Goal: Information Seeking & Learning: Learn about a topic

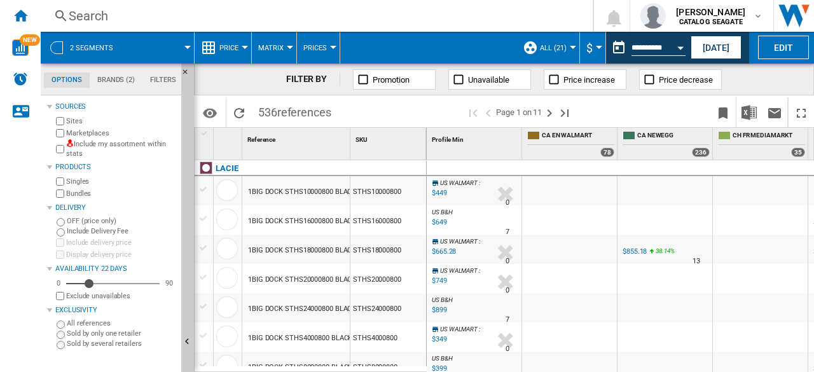
scroll to position [0, 460]
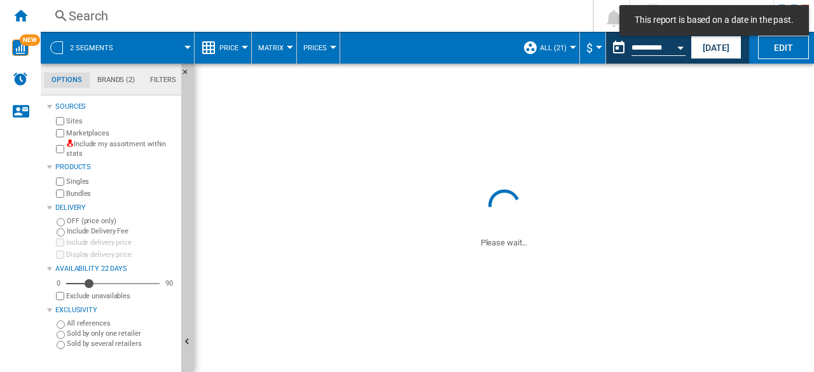
drag, startPoint x: 704, startPoint y: 50, endPoint x: 622, endPoint y: 171, distance: 146.0
click at [704, 50] on button "[DATE]" at bounding box center [715, 48] width 51 height 24
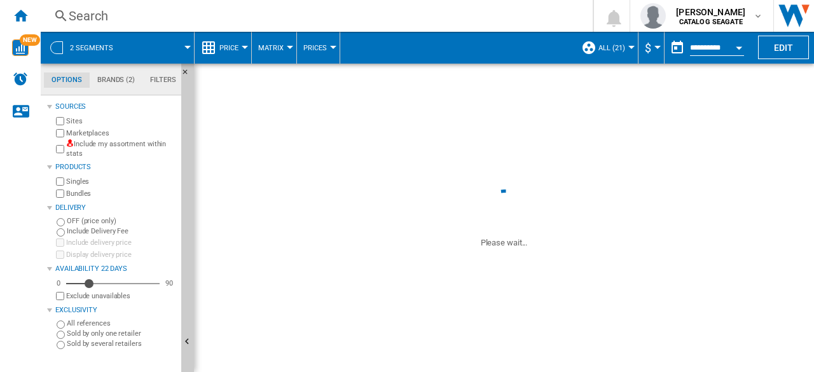
click at [620, 55] on button "ALL (21)" at bounding box center [614, 48] width 33 height 32
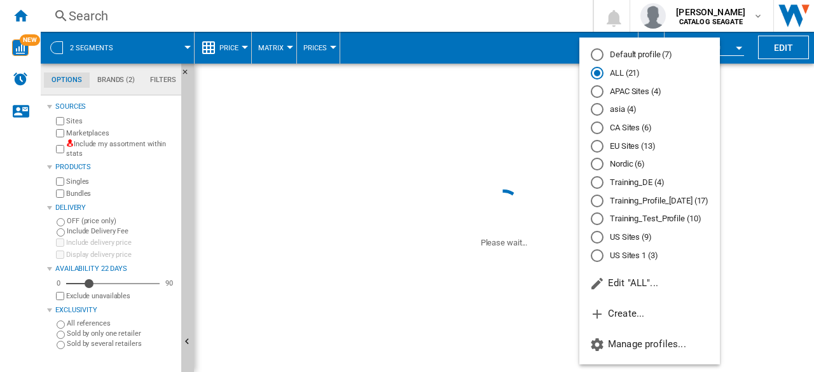
click at [631, 110] on md-radio-button "asia (4)" at bounding box center [650, 110] width 118 height 12
